Goal: Transaction & Acquisition: Download file/media

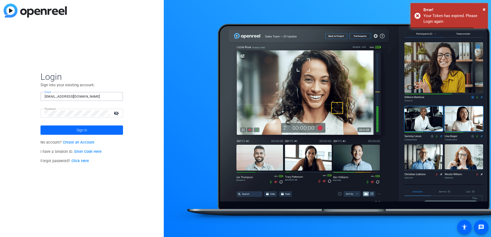
click at [104, 128] on span at bounding box center [81, 130] width 83 height 12
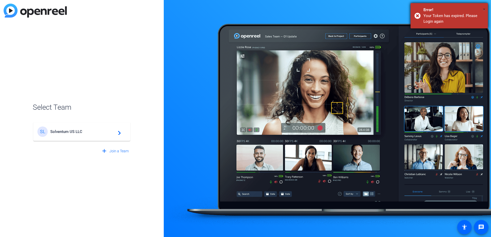
click at [484, 7] on span "×" at bounding box center [484, 9] width 3 height 6
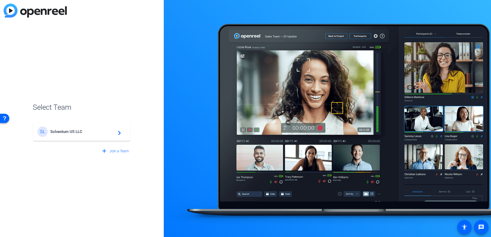
click at [94, 133] on span "Solventum US LLC" at bounding box center [82, 131] width 64 height 5
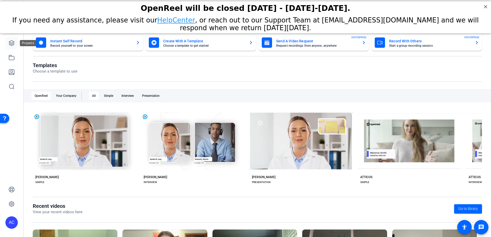
click at [11, 44] on icon at bounding box center [12, 43] width 6 height 6
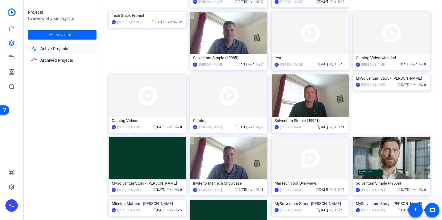
scroll to position [110, 0]
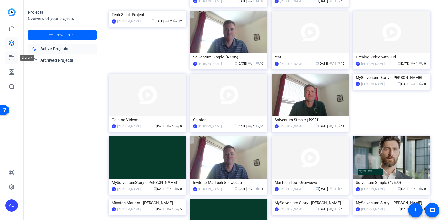
click at [12, 55] on icon at bounding box center [11, 57] width 5 height 5
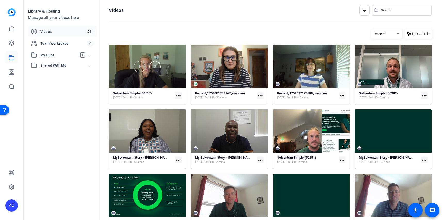
click at [118, 55] on div at bounding box center [147, 66] width 77 height 43
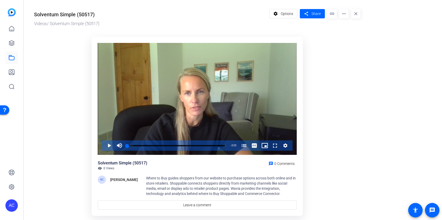
click at [355, 14] on mat-icon "close" at bounding box center [355, 13] width 9 height 9
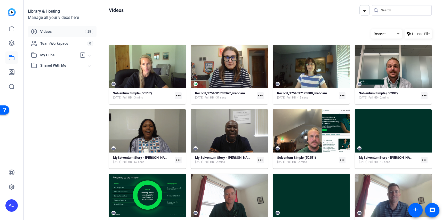
click at [386, 10] on input "Search" at bounding box center [404, 10] width 46 height 6
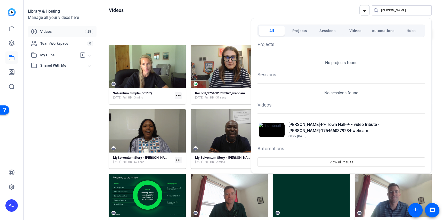
type input "ann"
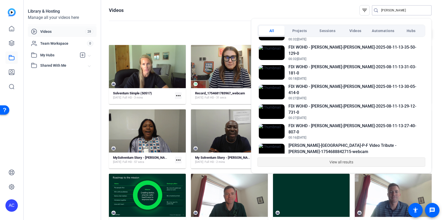
scroll to position [194, 0]
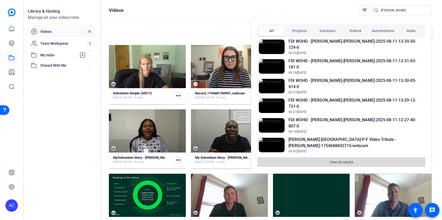
click at [386, 163] on span "button" at bounding box center [341, 162] width 167 height 12
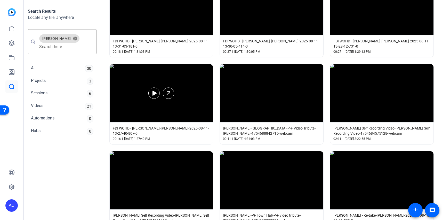
scroll to position [320, 0]
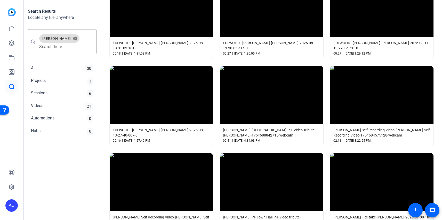
click at [192, 129] on span "FDI WOHD - [PERSON_NAME]-[PERSON_NAME]-2025-08-11-13-27-40-807-0" at bounding box center [161, 132] width 97 height 10
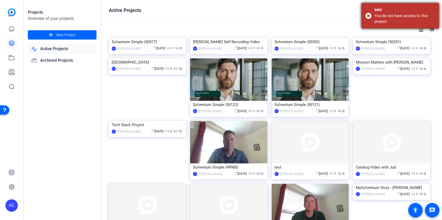
click at [435, 8] on span "×" at bounding box center [435, 9] width 3 height 6
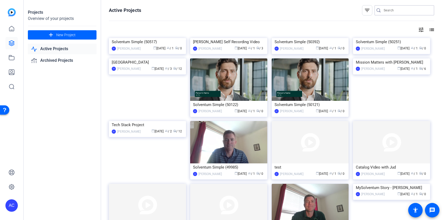
click at [415, 11] on input "Search" at bounding box center [407, 10] width 46 height 6
type input "ann"
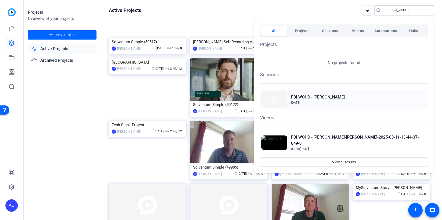
click at [310, 98] on h2 "FDI WOHD - [PERSON_NAME]" at bounding box center [318, 97] width 54 height 6
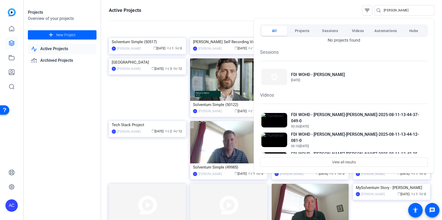
scroll to position [20, 0]
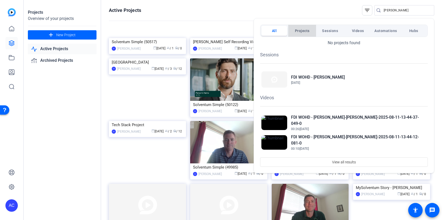
click at [297, 31] on span "Projects" at bounding box center [302, 30] width 15 height 9
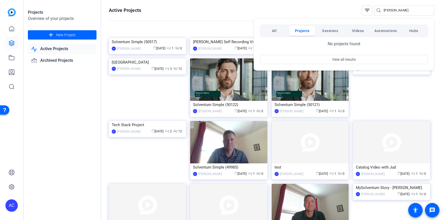
click at [323, 31] on span "Sessions" at bounding box center [330, 30] width 16 height 9
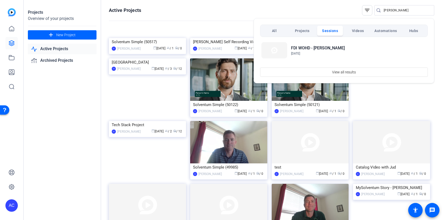
click at [356, 32] on span "Videos" at bounding box center [358, 30] width 12 height 9
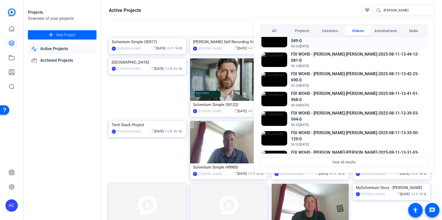
scroll to position [10, 0]
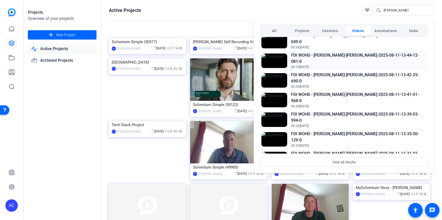
click at [363, 54] on h2 "FDI WOHD - [PERSON_NAME]-[PERSON_NAME]-2025-08-11-13-44-12-081-0" at bounding box center [358, 58] width 135 height 12
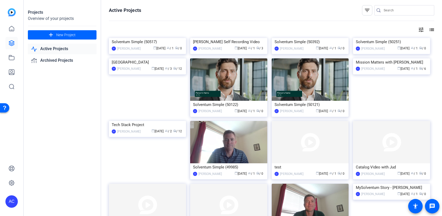
click at [397, 14] on div at bounding box center [407, 10] width 46 height 10
click at [396, 12] on input "Search" at bounding box center [407, 10] width 46 height 6
type input "[PERSON_NAME]"
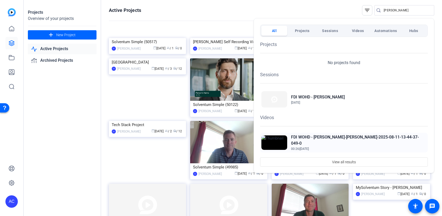
click at [364, 139] on h2 "FDI WOHD - [PERSON_NAME]-[PERSON_NAME]-2025-08-11-13-44-37-049-0" at bounding box center [358, 140] width 135 height 12
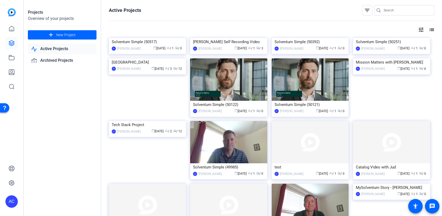
click at [418, 9] on input "Search" at bounding box center [407, 10] width 46 height 6
type input "pf"
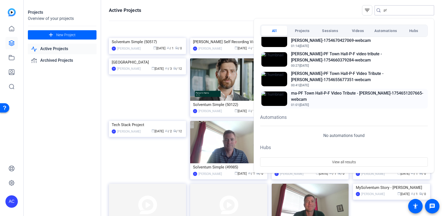
scroll to position [217, 0]
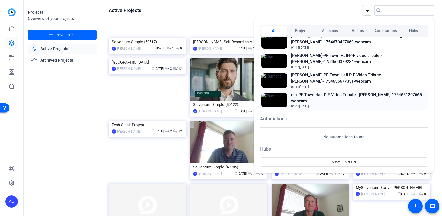
click at [345, 94] on h2 "ma-PF Town Hall-P-F Video Tribute - Venny-1754651207665-webcam" at bounding box center [358, 98] width 135 height 12
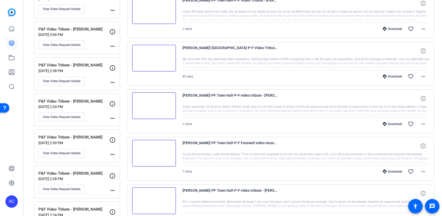
scroll to position [307, 0]
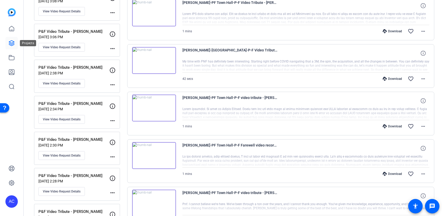
click at [13, 41] on icon at bounding box center [12, 43] width 6 height 6
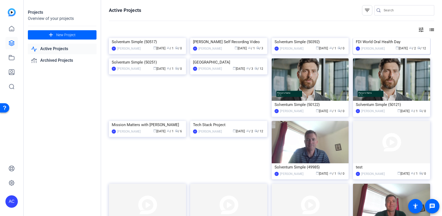
click at [378, 51] on div "[PERSON_NAME]" at bounding box center [372, 48] width 23 height 5
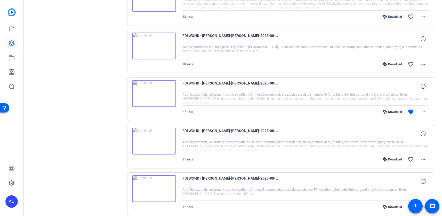
scroll to position [401, 0]
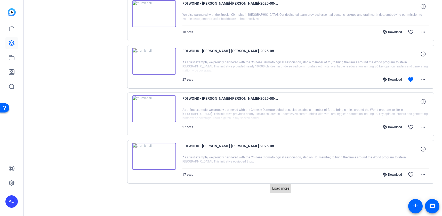
click at [287, 185] on span "Load more" at bounding box center [280, 187] width 17 height 5
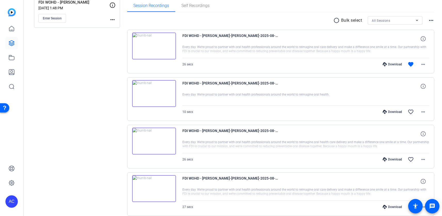
scroll to position [83, 0]
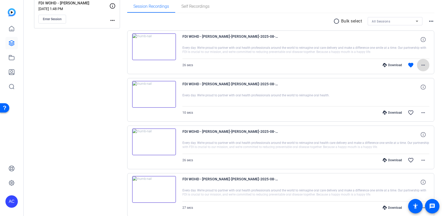
click at [424, 64] on mat-icon "more_horiz" at bounding box center [423, 65] width 6 height 6
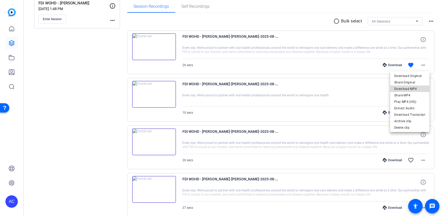
click at [412, 89] on span "Download MP4" at bounding box center [409, 89] width 31 height 6
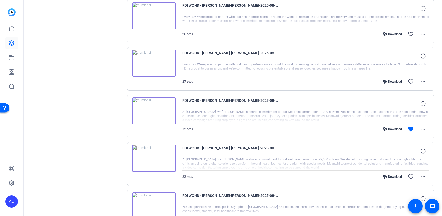
scroll to position [211, 0]
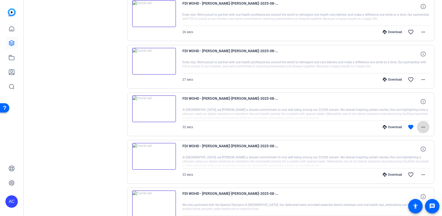
click at [425, 127] on mat-icon "more_horiz" at bounding box center [423, 127] width 6 height 6
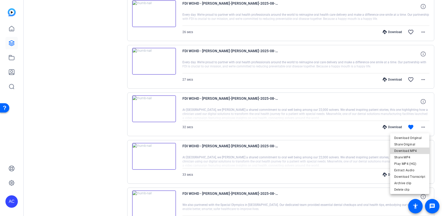
click at [415, 149] on span "Download MP4" at bounding box center [409, 151] width 31 height 6
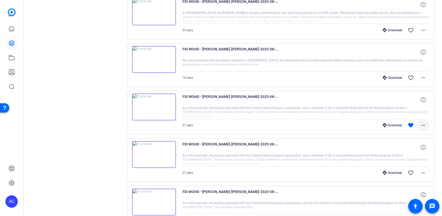
scroll to position [360, 0]
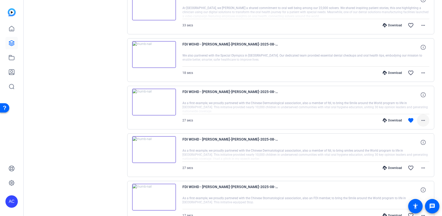
click at [425, 118] on mat-icon "more_horiz" at bounding box center [423, 120] width 6 height 6
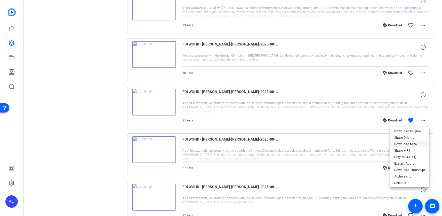
click at [415, 144] on span "Download MP4" at bounding box center [409, 144] width 31 height 6
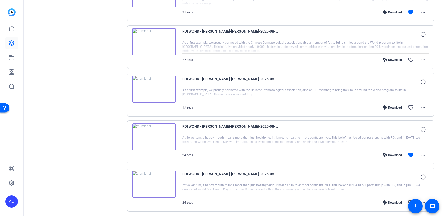
scroll to position [475, 0]
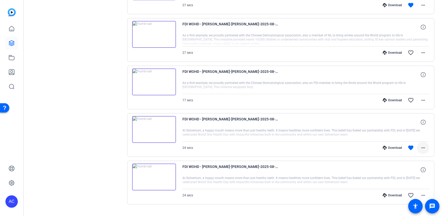
click at [423, 145] on mat-icon "more_horiz" at bounding box center [423, 147] width 6 height 6
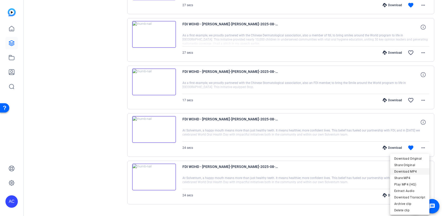
click at [416, 172] on span "Download MP4" at bounding box center [409, 171] width 31 height 6
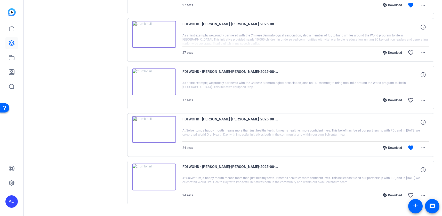
scroll to position [487, 0]
